Goal: Transaction & Acquisition: Download file/media

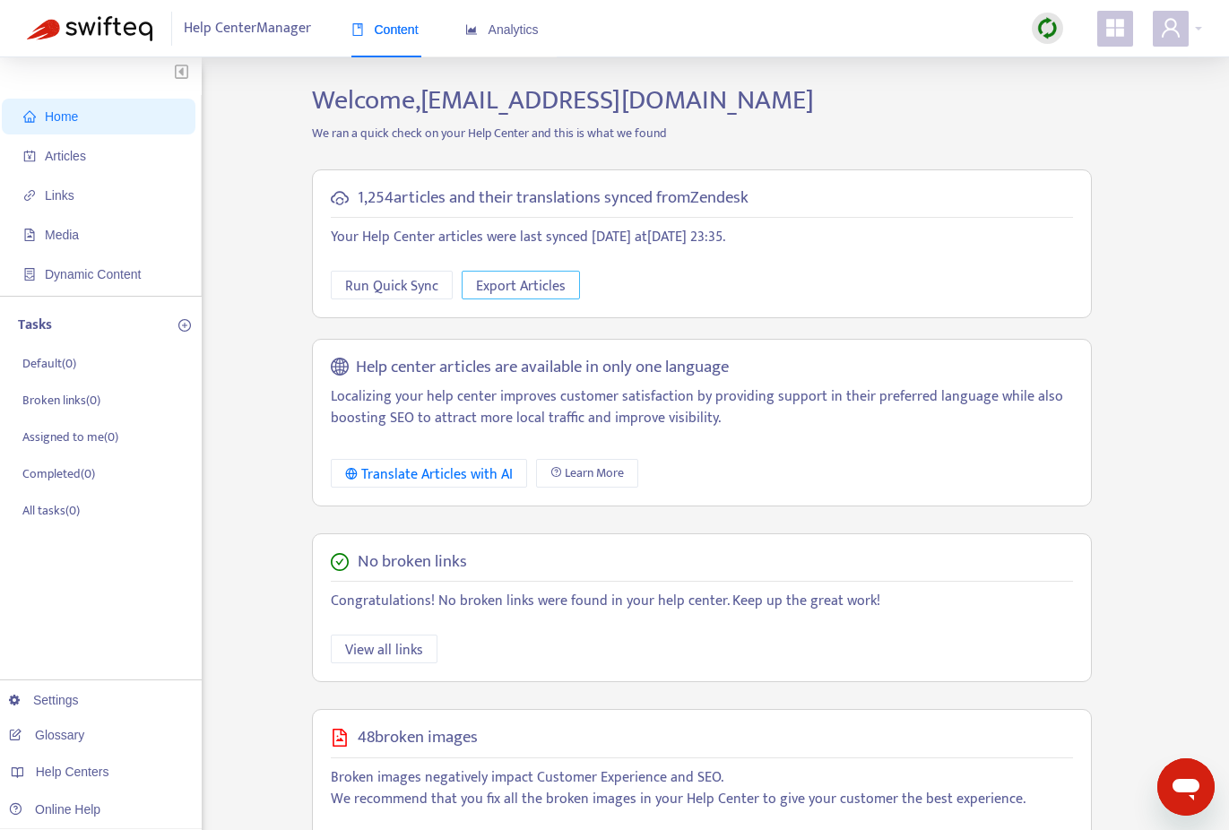
click at [508, 279] on span "Export Articles" at bounding box center [521, 286] width 90 height 22
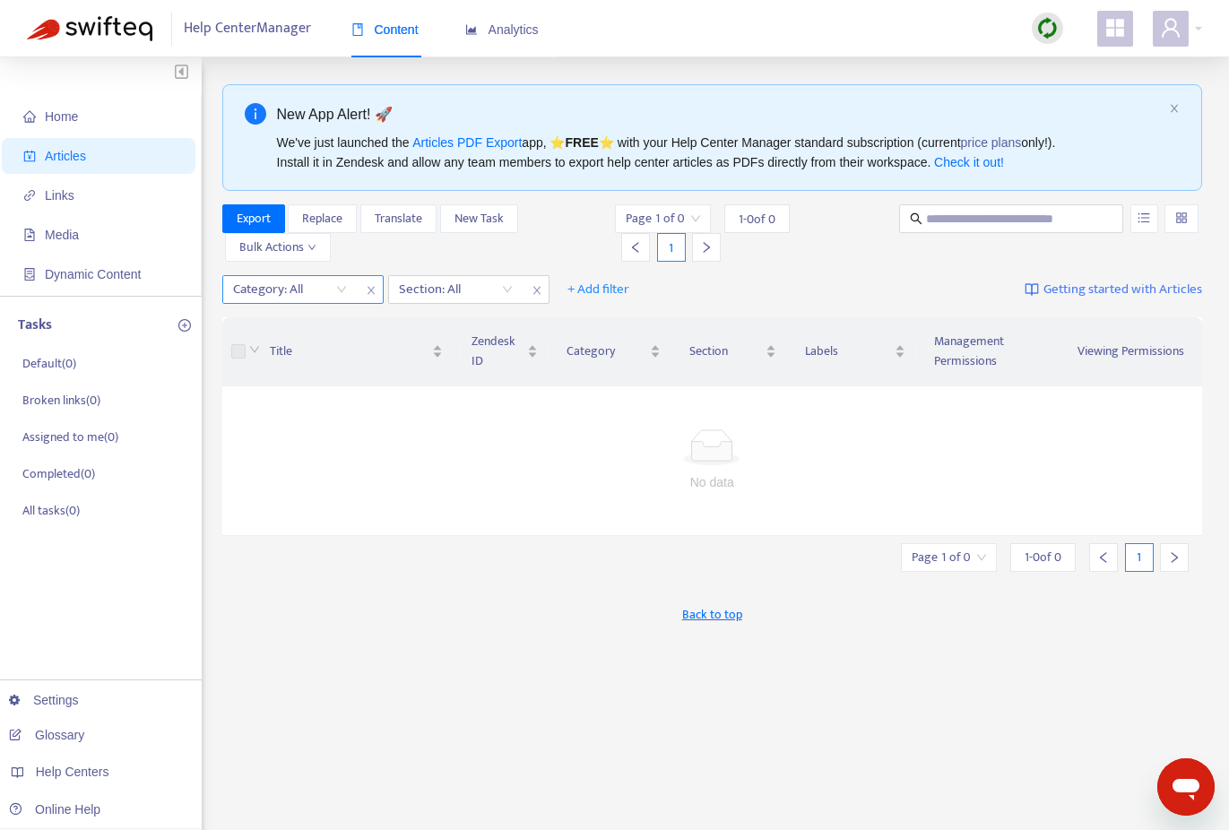
click at [341, 287] on div "Category: All" at bounding box center [290, 289] width 134 height 27
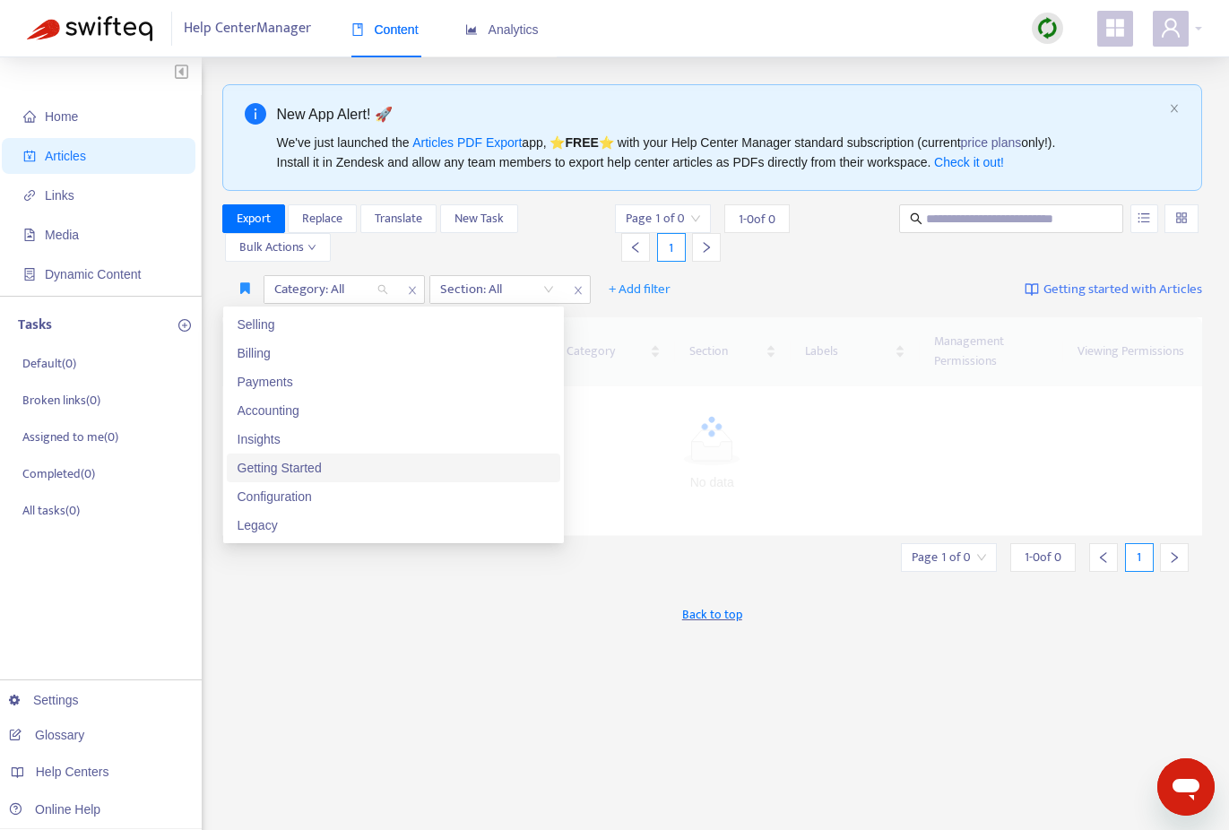
click at [358, 467] on div "Getting Started" at bounding box center [394, 468] width 312 height 20
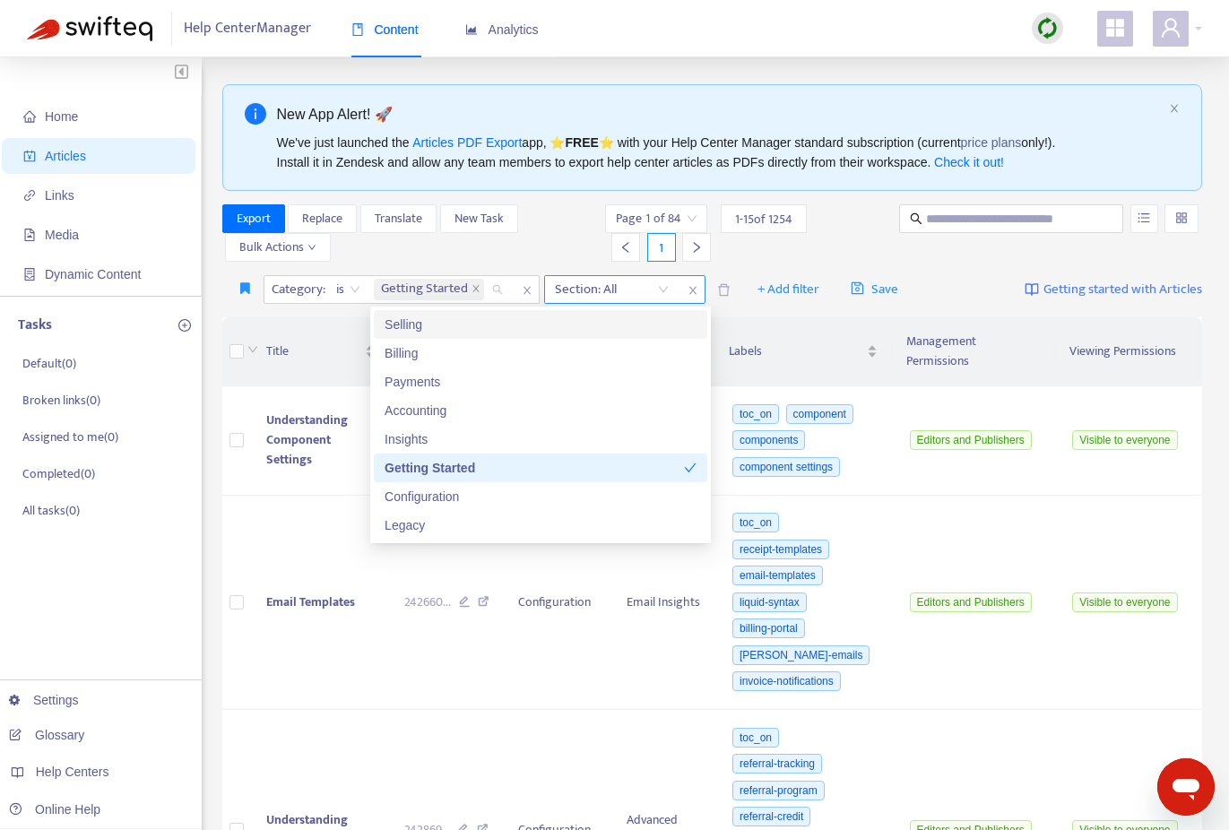
click at [664, 287] on div "Section: All" at bounding box center [612, 289] width 134 height 27
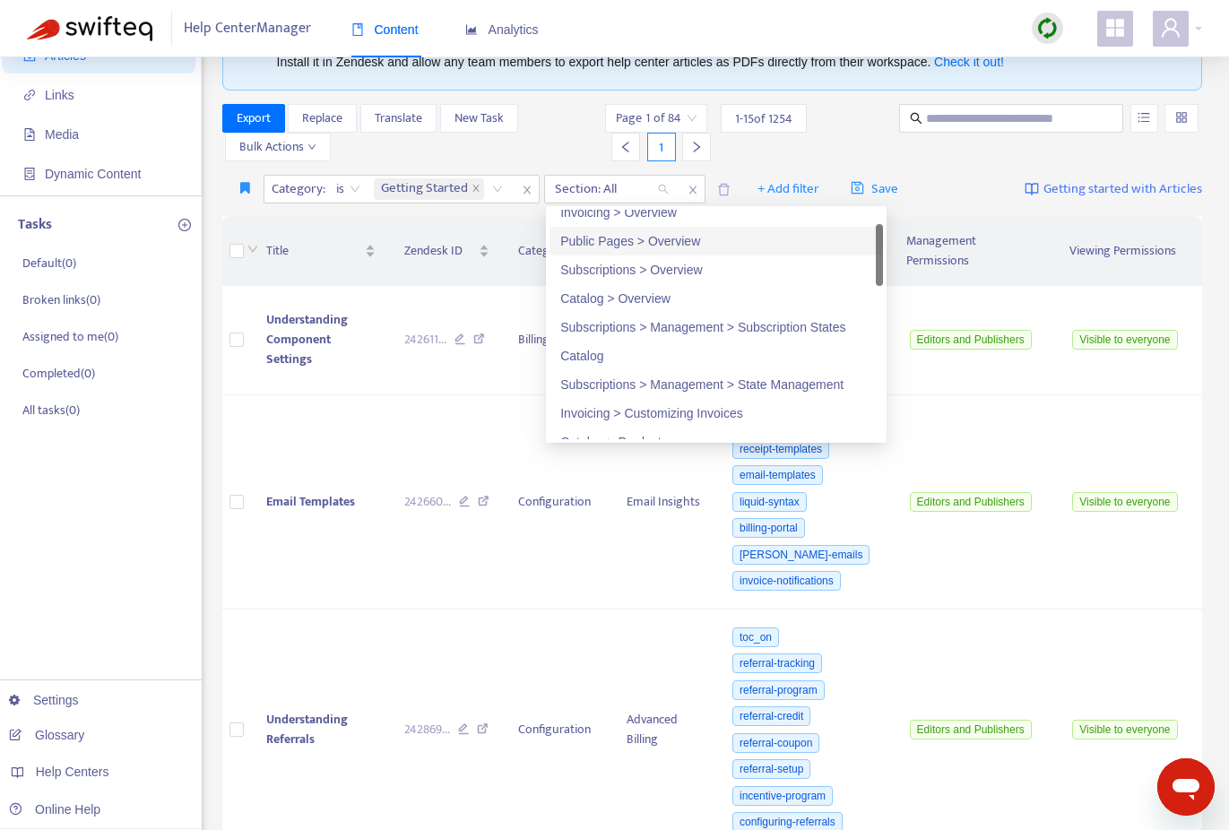
scroll to position [68, 0]
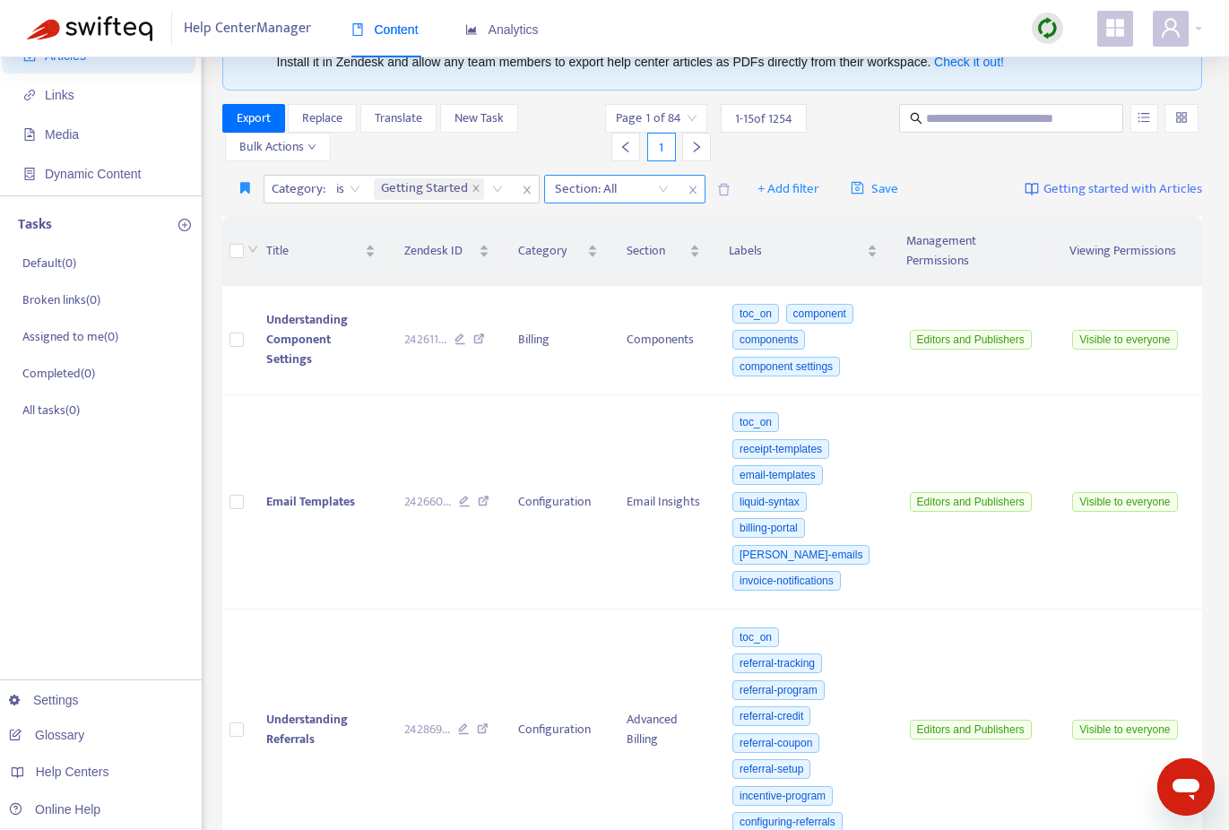
click at [647, 193] on div at bounding box center [603, 189] width 108 height 22
click at [664, 189] on div "Section: All" at bounding box center [612, 189] width 134 height 27
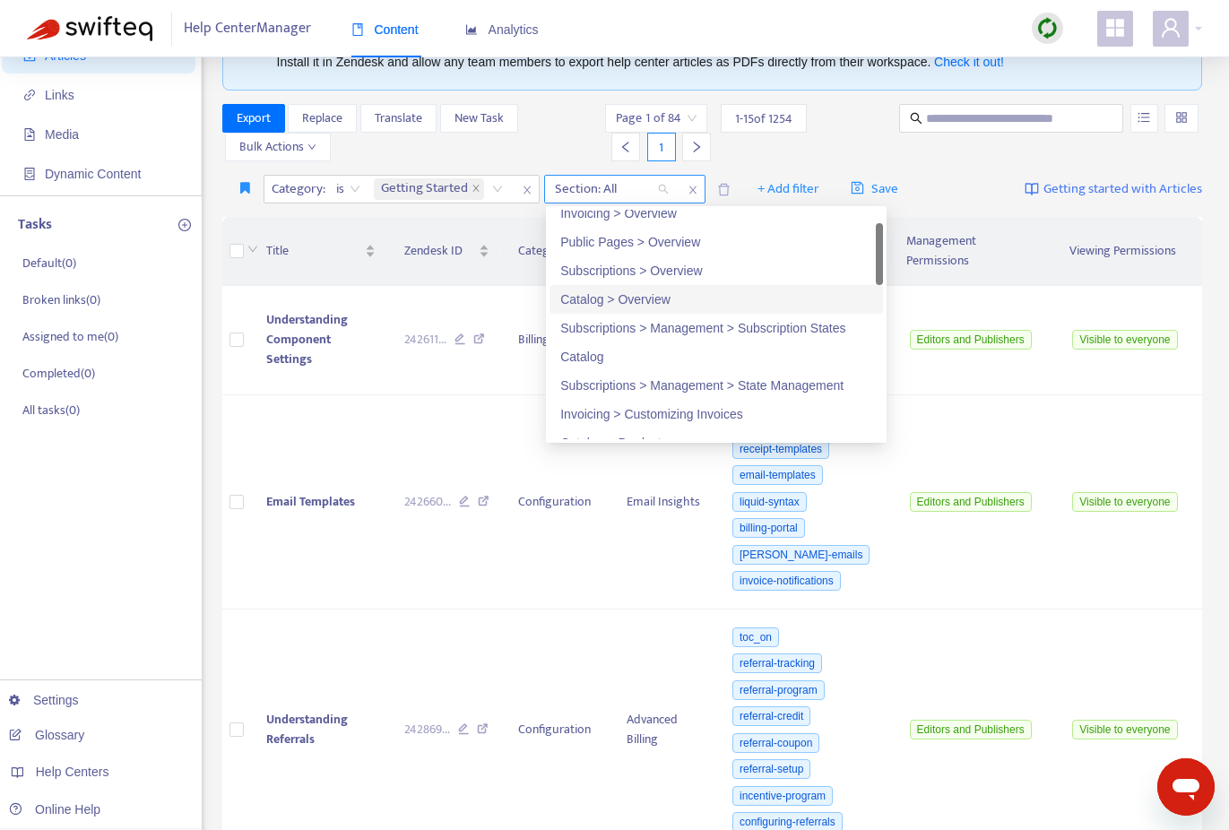
click at [664, 189] on div "Section: All" at bounding box center [612, 189] width 134 height 27
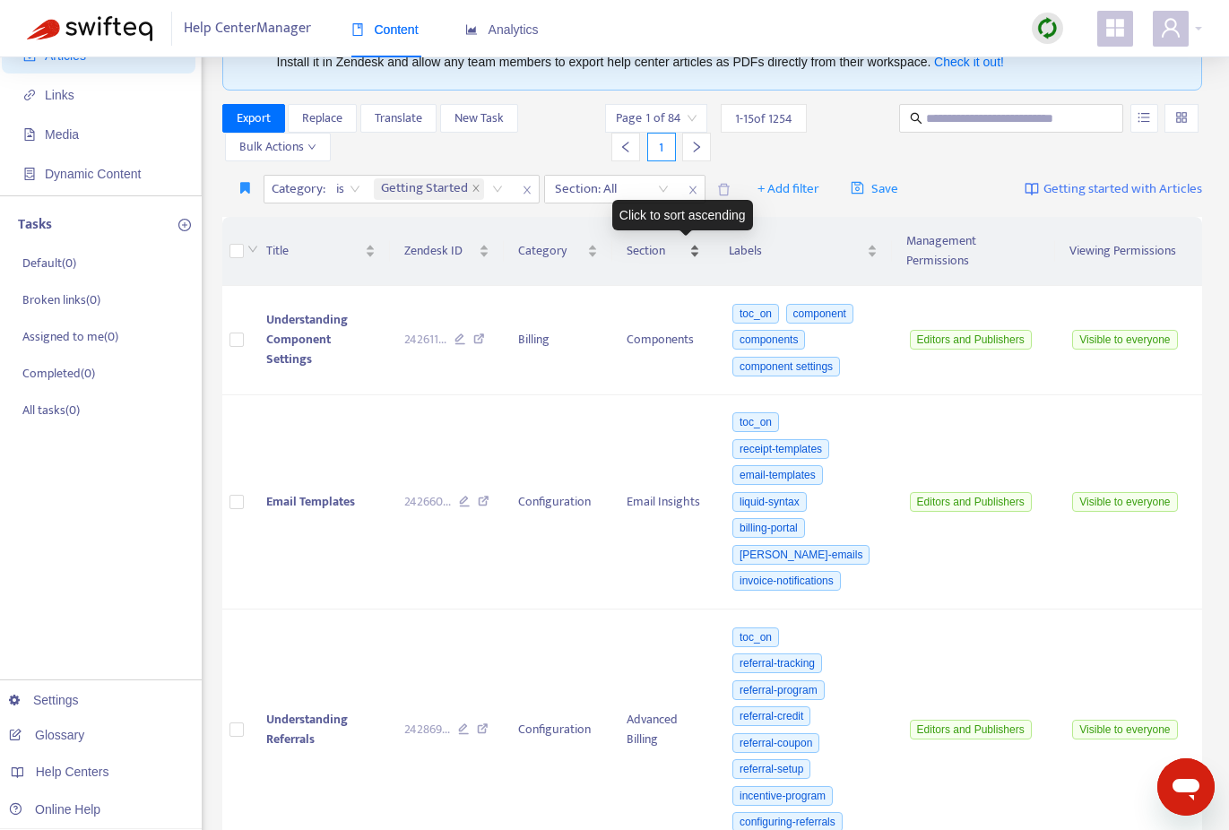
click at [704, 225] on div "Click to sort ascending" at bounding box center [682, 215] width 141 height 30
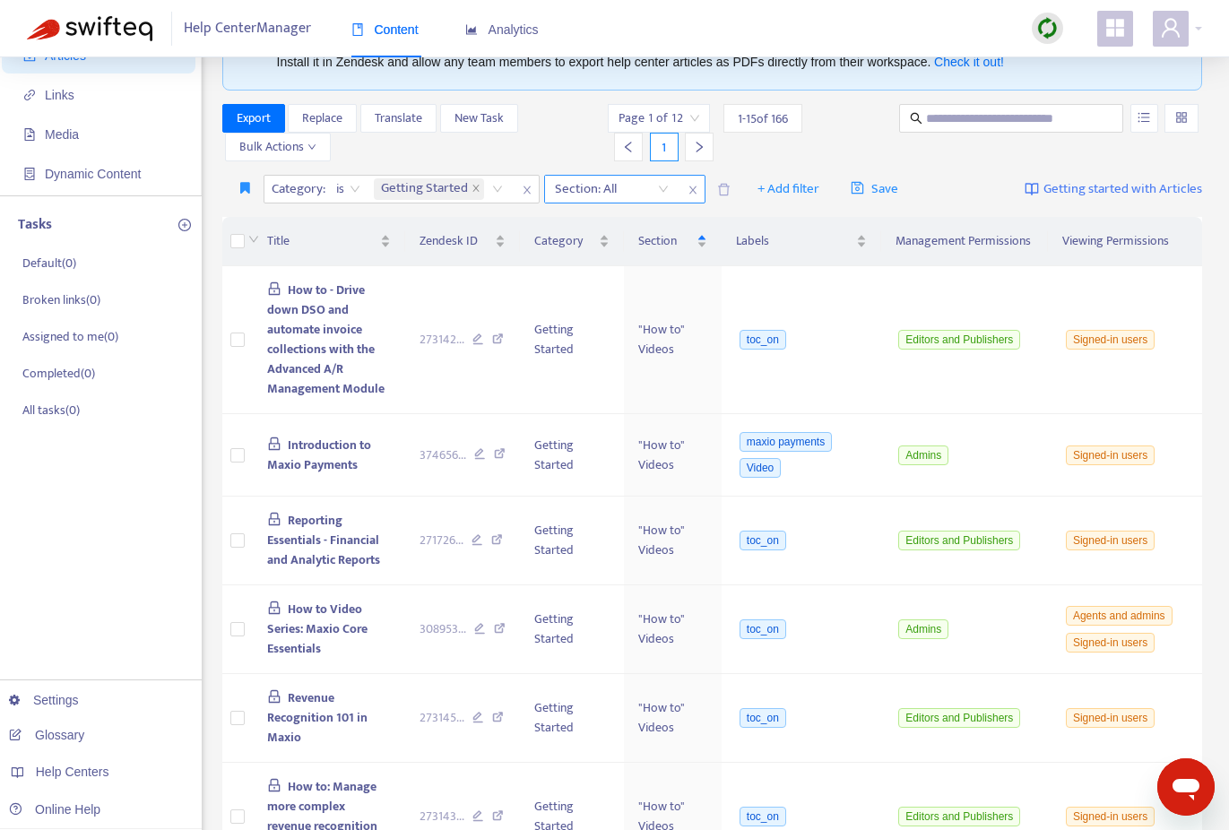
click at [662, 184] on div "Section: All" at bounding box center [612, 189] width 134 height 27
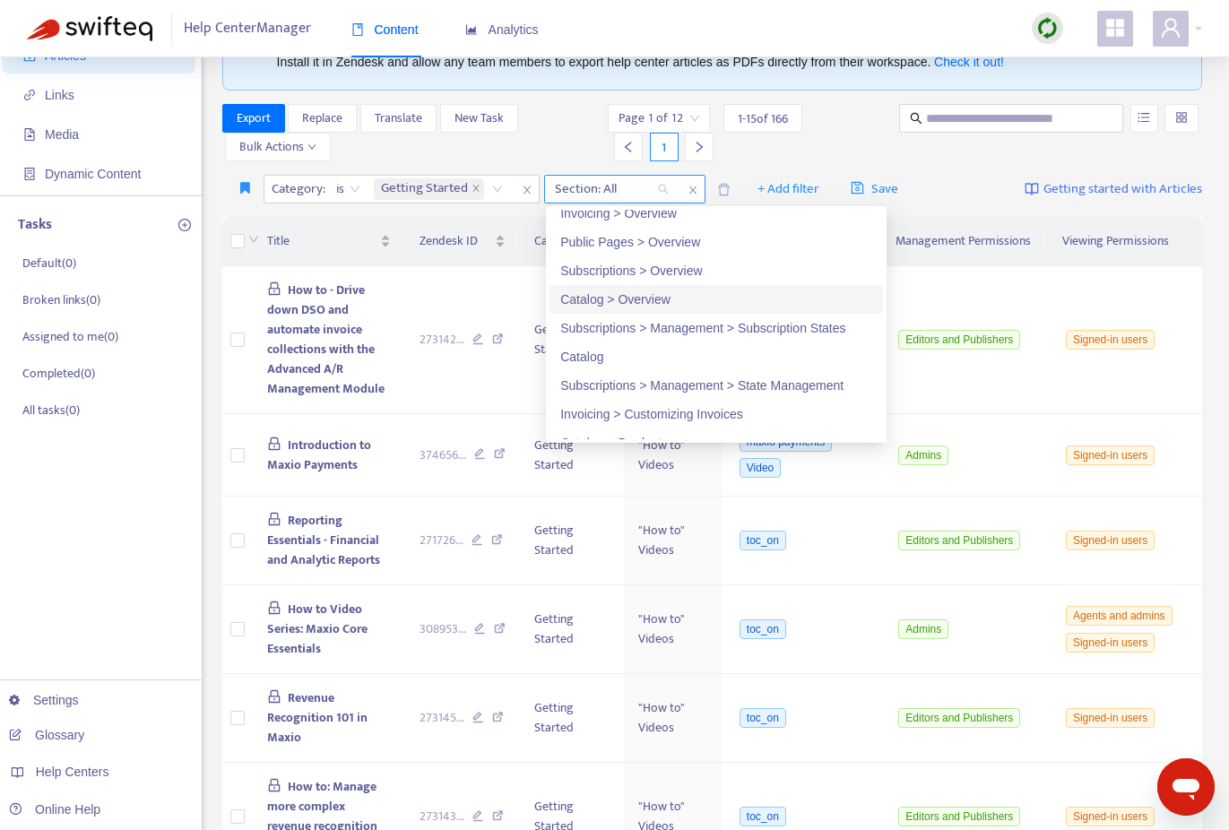
click at [663, 184] on div "Section: All" at bounding box center [612, 189] width 134 height 27
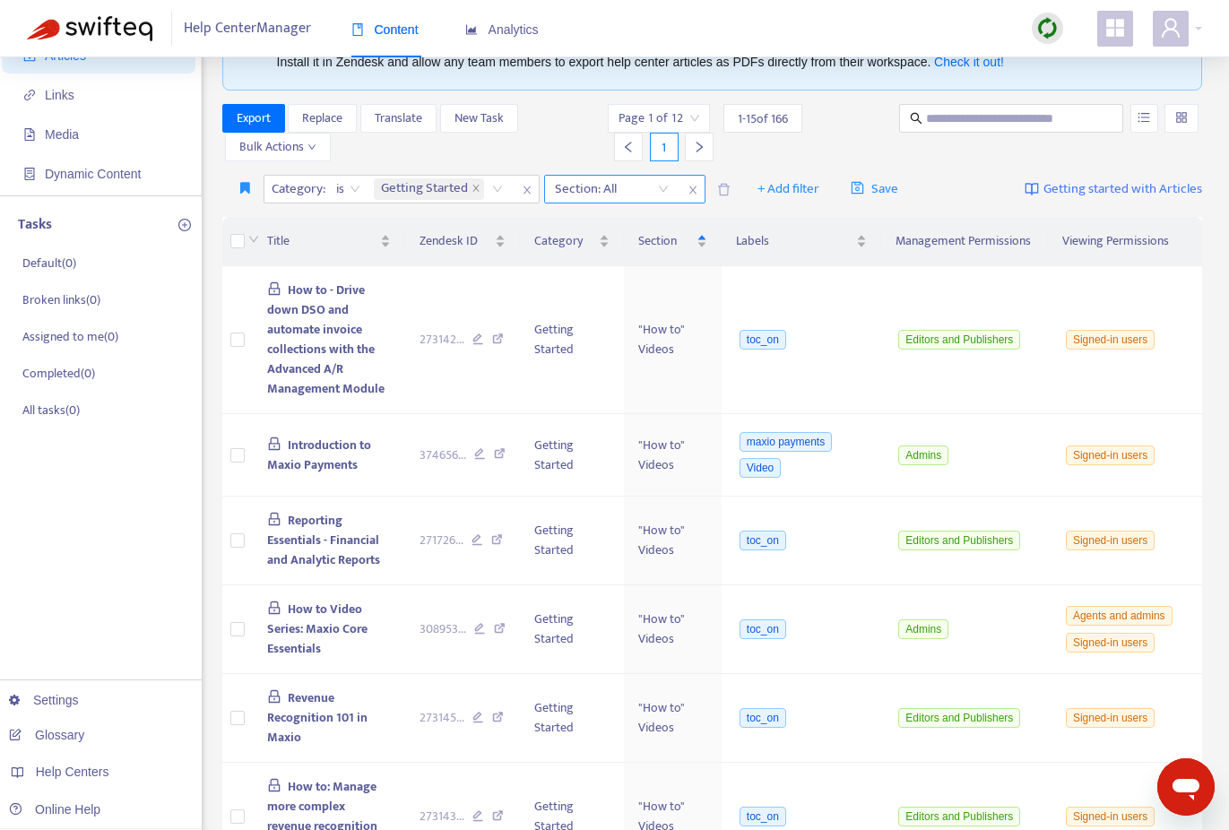
click at [690, 186] on icon "close" at bounding box center [692, 190] width 7 height 8
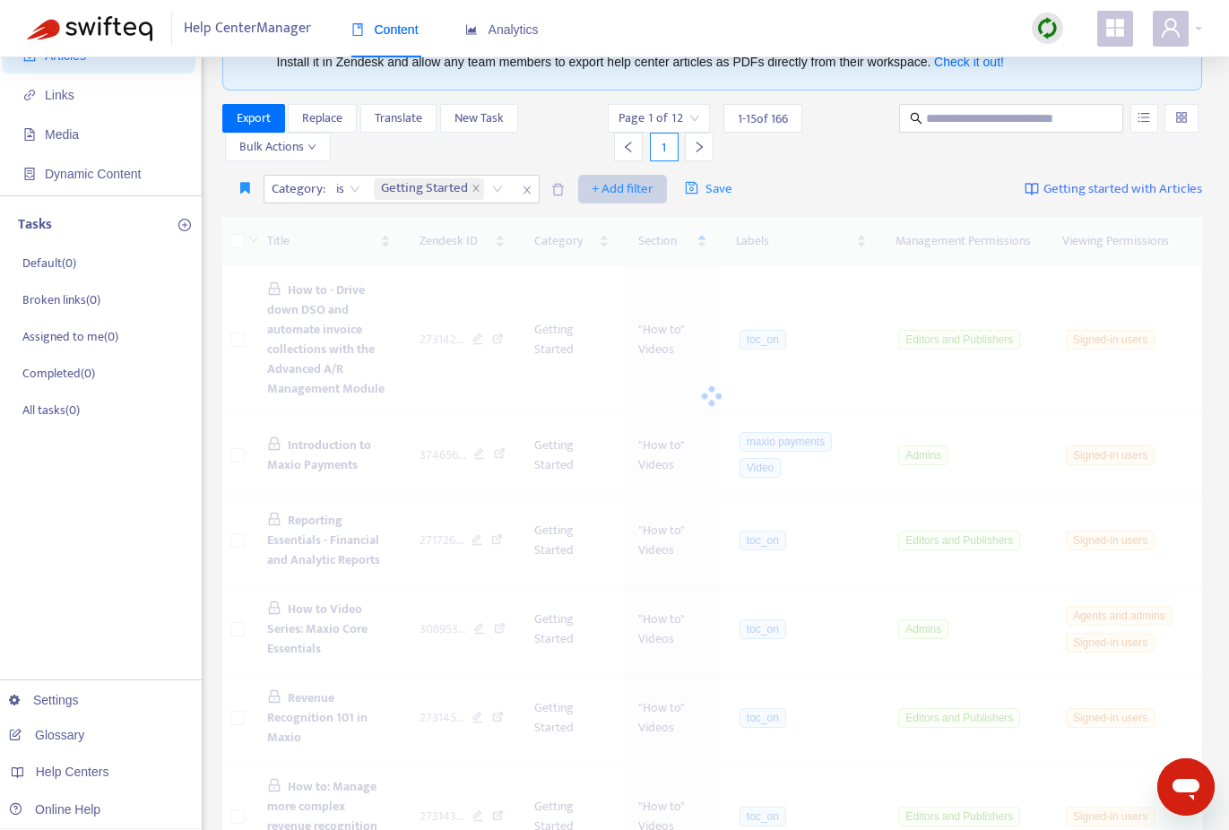
click at [639, 190] on span "+ Add filter" at bounding box center [623, 189] width 62 height 22
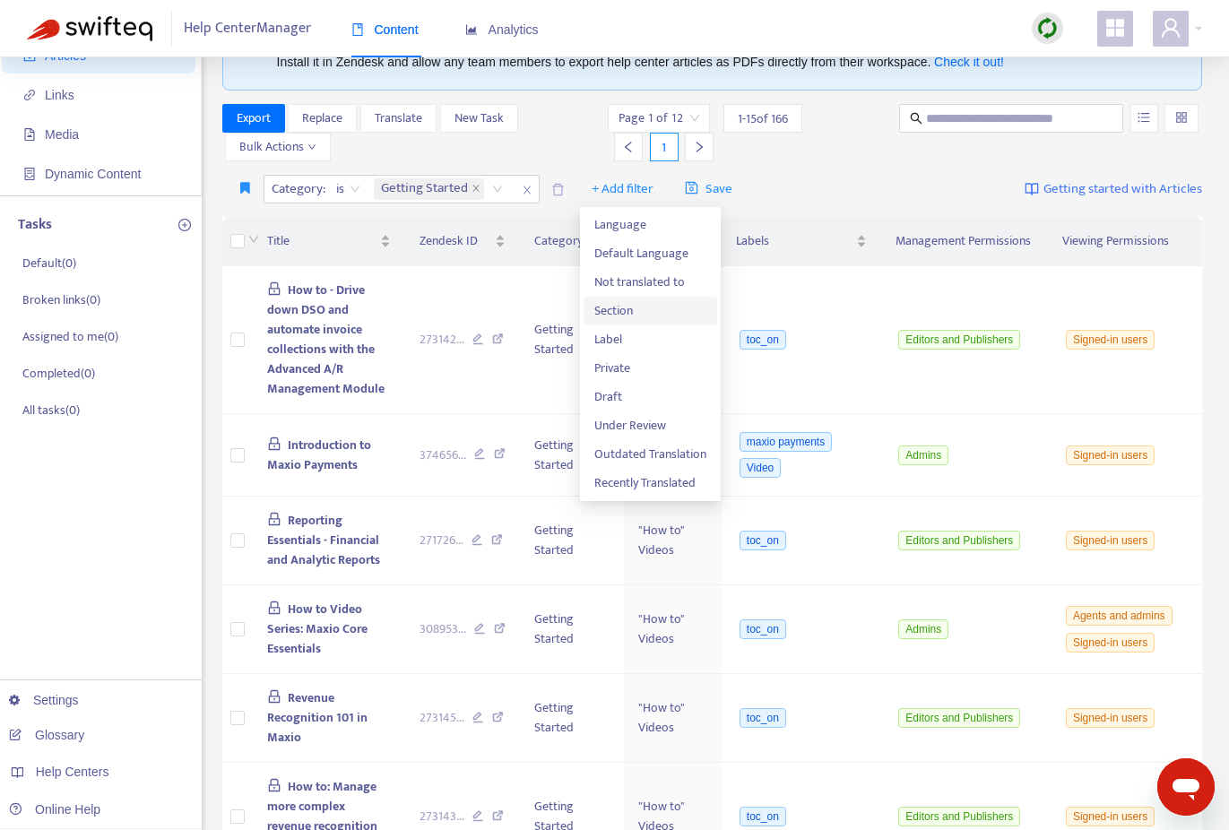
click at [616, 315] on span "Section" at bounding box center [650, 311] width 112 height 20
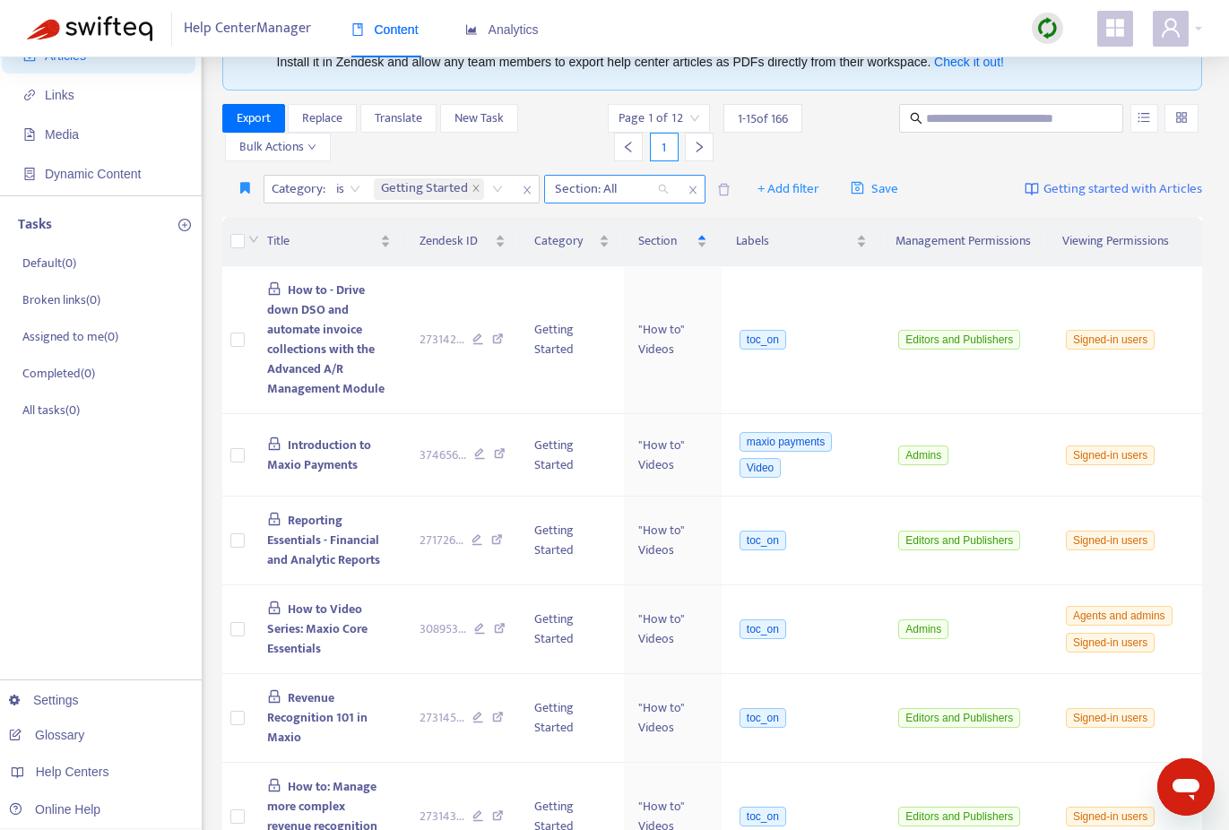
click at [667, 190] on div "Section: All" at bounding box center [612, 189] width 134 height 27
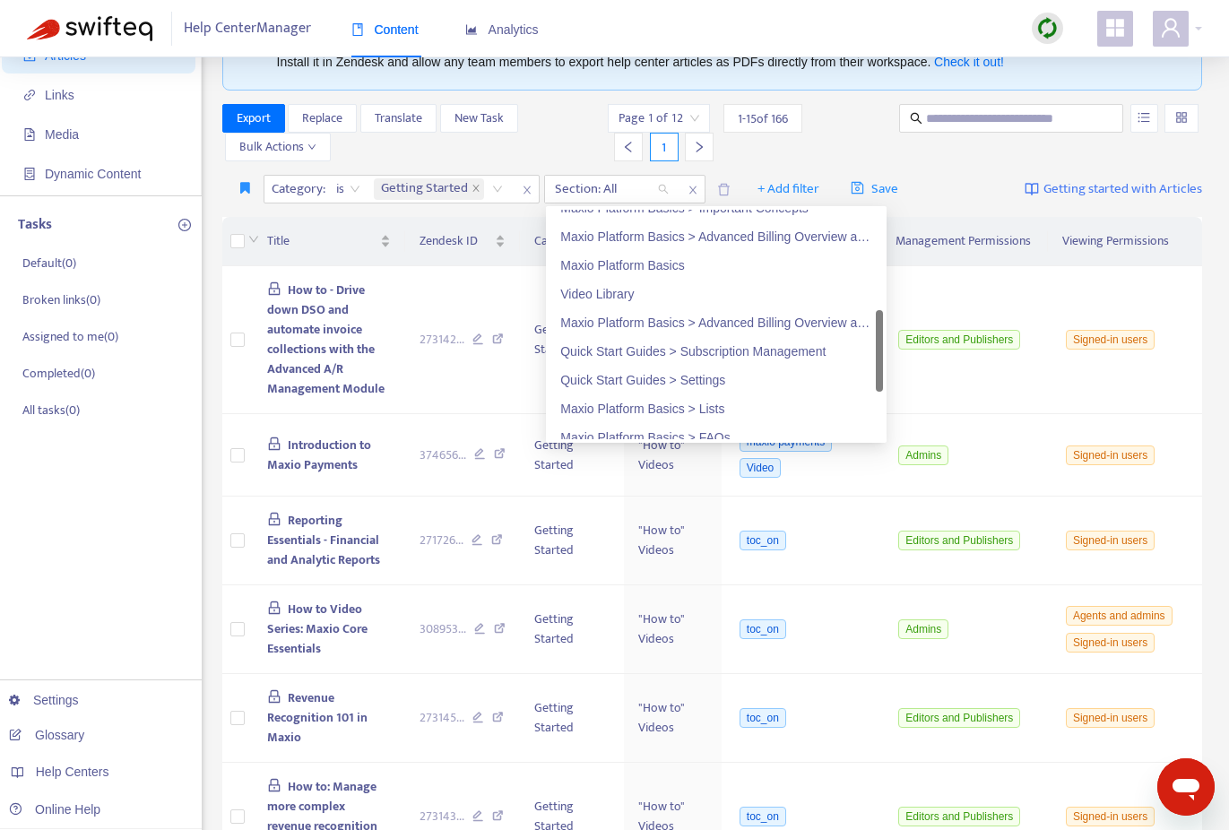
scroll to position [370, 0]
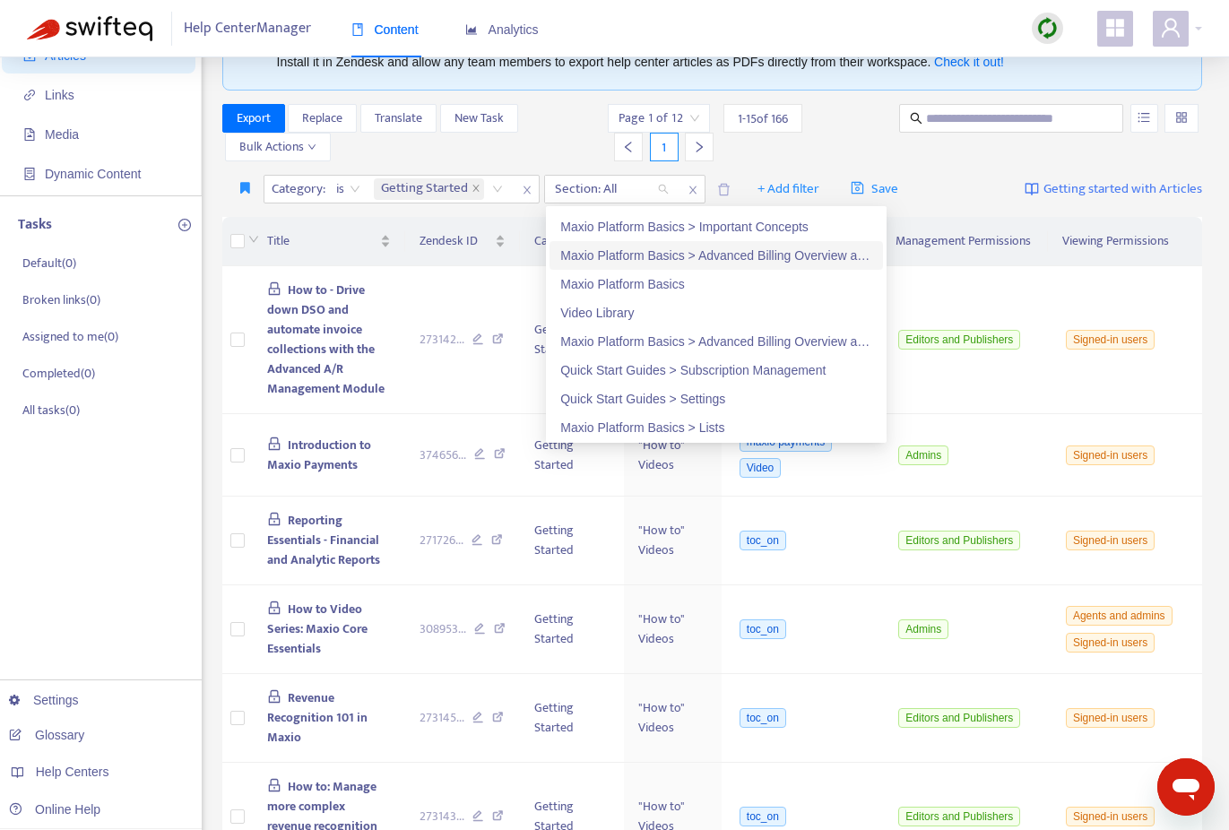
click at [665, 257] on div "Maxio Platform Basics > Advanced Billing Overview and Resources > Subscription …" at bounding box center [716, 256] width 312 height 20
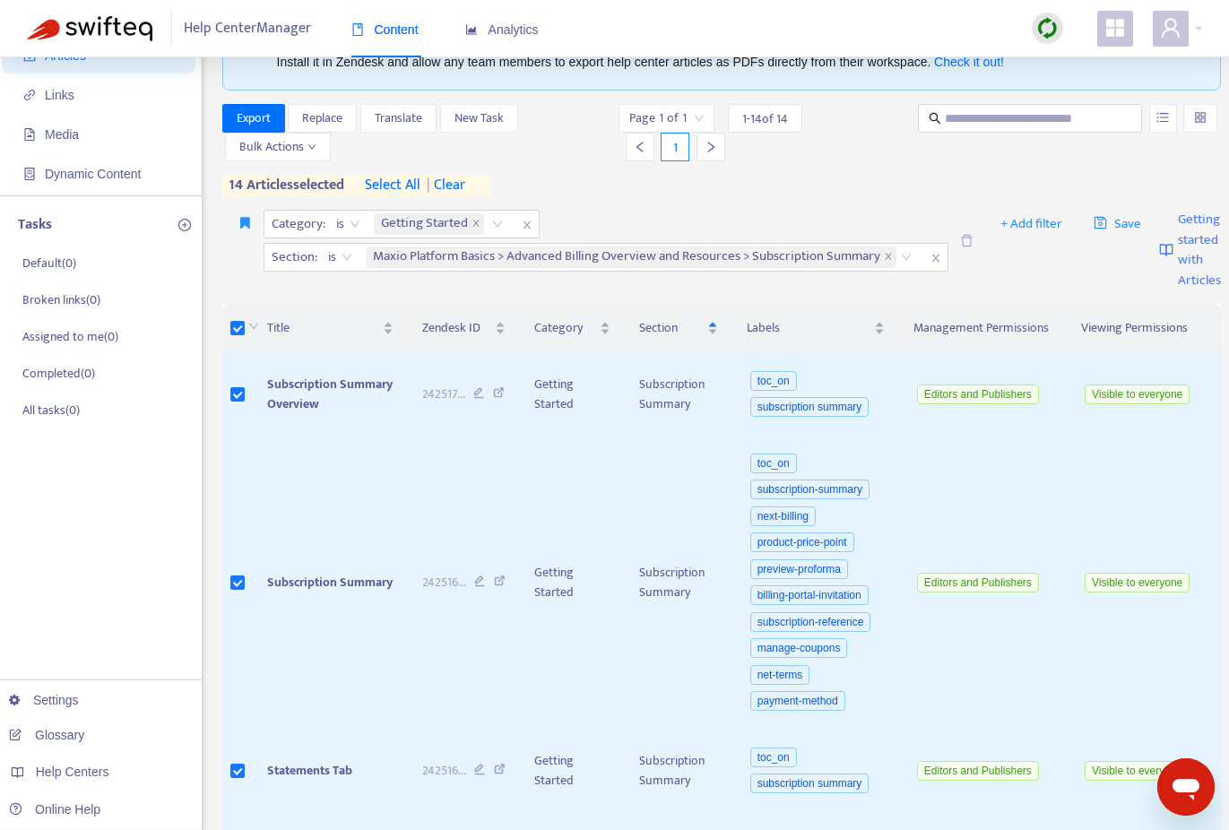
click at [410, 183] on span "select all" at bounding box center [393, 186] width 56 height 22
click at [252, 112] on span "Export" at bounding box center [254, 118] width 34 height 20
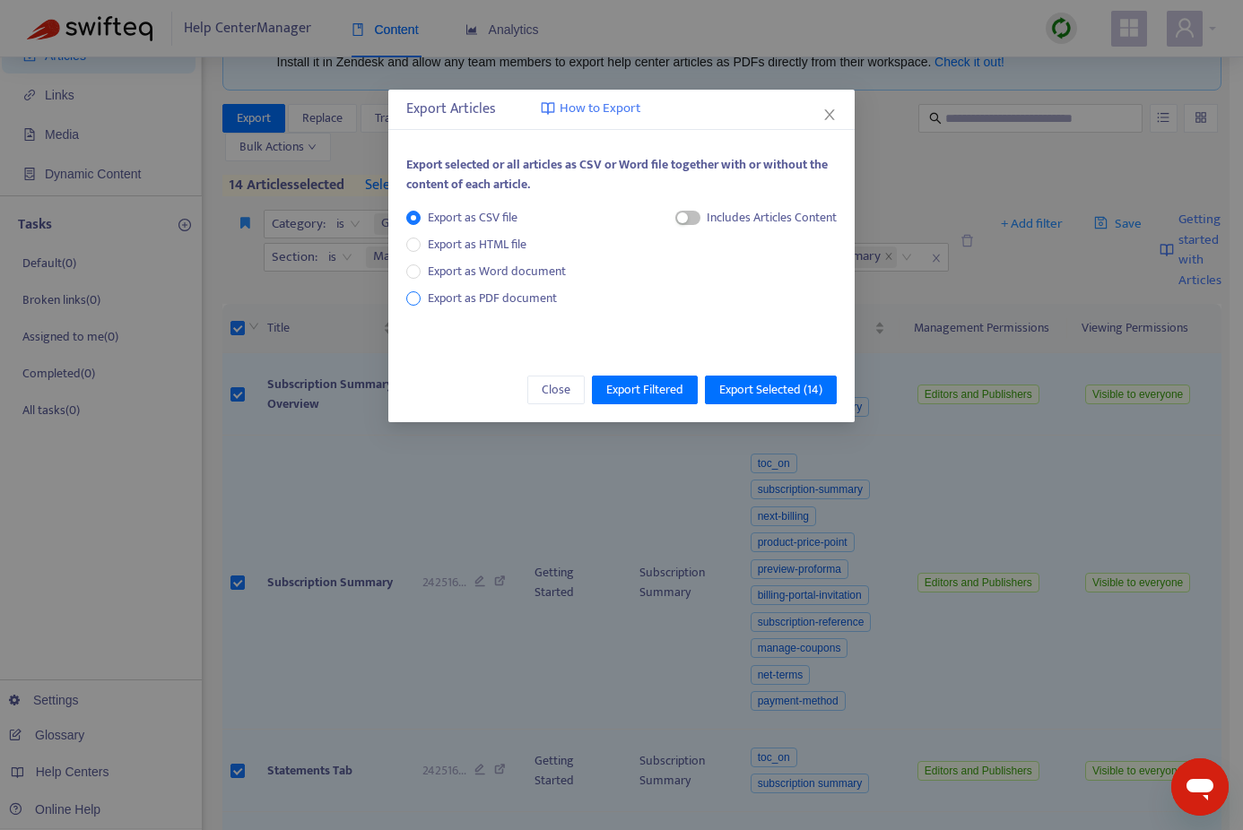
click at [481, 296] on span "Export as PDF document" at bounding box center [492, 298] width 129 height 21
click at [677, 221] on span "button" at bounding box center [670, 218] width 25 height 14
click at [782, 395] on span "Export Selected ( 14 )" at bounding box center [770, 390] width 103 height 20
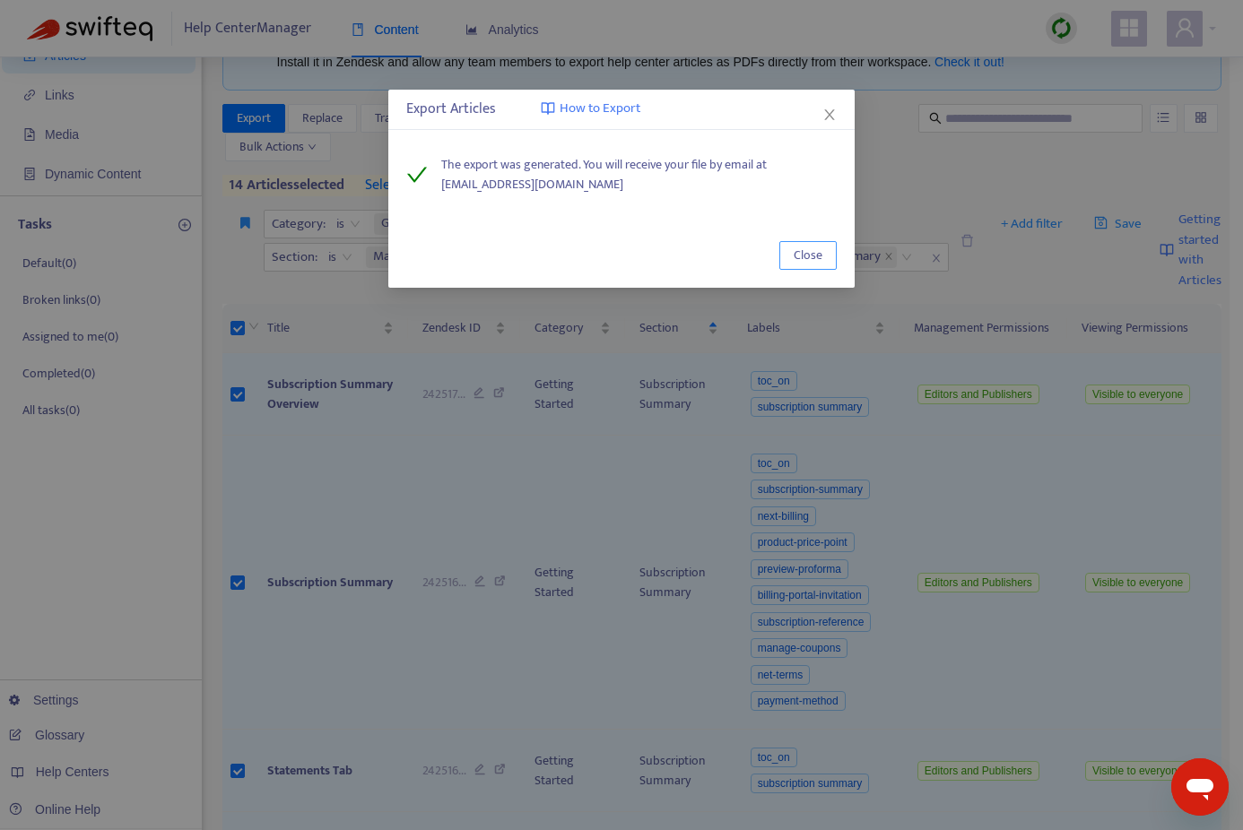
click at [813, 248] on span "Close" at bounding box center [807, 256] width 29 height 20
